Goal: Task Accomplishment & Management: Manage account settings

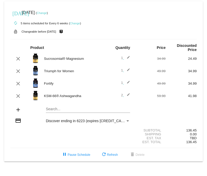
click at [73, 24] on link "Change" at bounding box center [75, 23] width 10 height 3
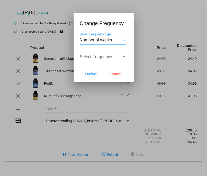
click at [110, 41] on span "Number of weeks" at bounding box center [96, 40] width 32 height 4
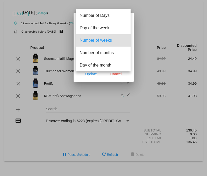
click at [110, 41] on span "Number of weeks" at bounding box center [103, 40] width 47 height 12
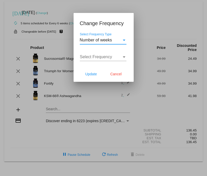
click at [109, 57] on span "Select Frequency" at bounding box center [96, 57] width 32 height 4
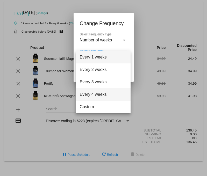
click at [106, 94] on span "Every 4 weeks" at bounding box center [103, 94] width 47 height 12
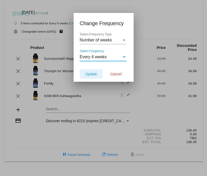
click at [95, 74] on span "Update" at bounding box center [91, 74] width 12 height 4
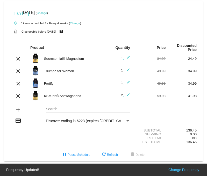
click at [47, 13] on link "Change" at bounding box center [42, 12] width 10 height 3
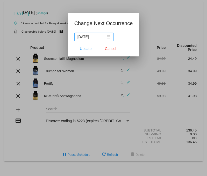
click at [104, 38] on div "[DATE]" at bounding box center [94, 37] width 33 height 6
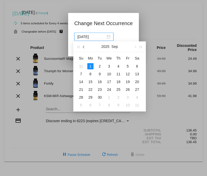
click at [85, 47] on span "button" at bounding box center [84, 47] width 3 height 3
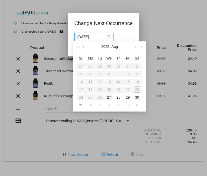
click at [108, 97] on div "27" at bounding box center [109, 97] width 6 height 6
type input "[DATE]"
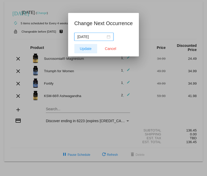
click at [84, 47] on span "Update" at bounding box center [86, 49] width 12 height 4
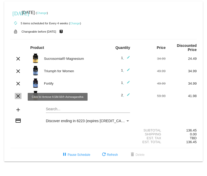
click at [18, 97] on mat-icon "clear" at bounding box center [18, 96] width 6 height 6
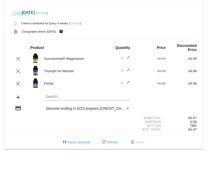
click at [129, 58] on mat-icon "edit" at bounding box center [127, 59] width 6 height 6
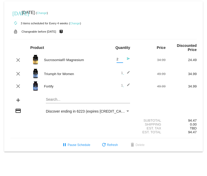
drag, startPoint x: 121, startPoint y: 60, endPoint x: 114, endPoint y: 62, distance: 7.9
click at [117, 61] on input "2" at bounding box center [120, 60] width 6 height 4
type input "1"
click at [122, 61] on input "1" at bounding box center [120, 60] width 6 height 4
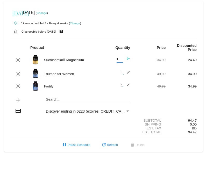
click at [122, 61] on input "1" at bounding box center [120, 60] width 6 height 4
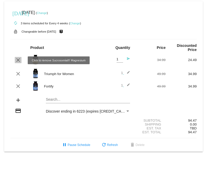
click at [19, 60] on mat-icon "clear" at bounding box center [18, 60] width 6 height 6
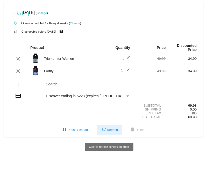
click at [109, 132] on span "refresh Refresh" at bounding box center [109, 130] width 17 height 4
